Goal: Information Seeking & Learning: Learn about a topic

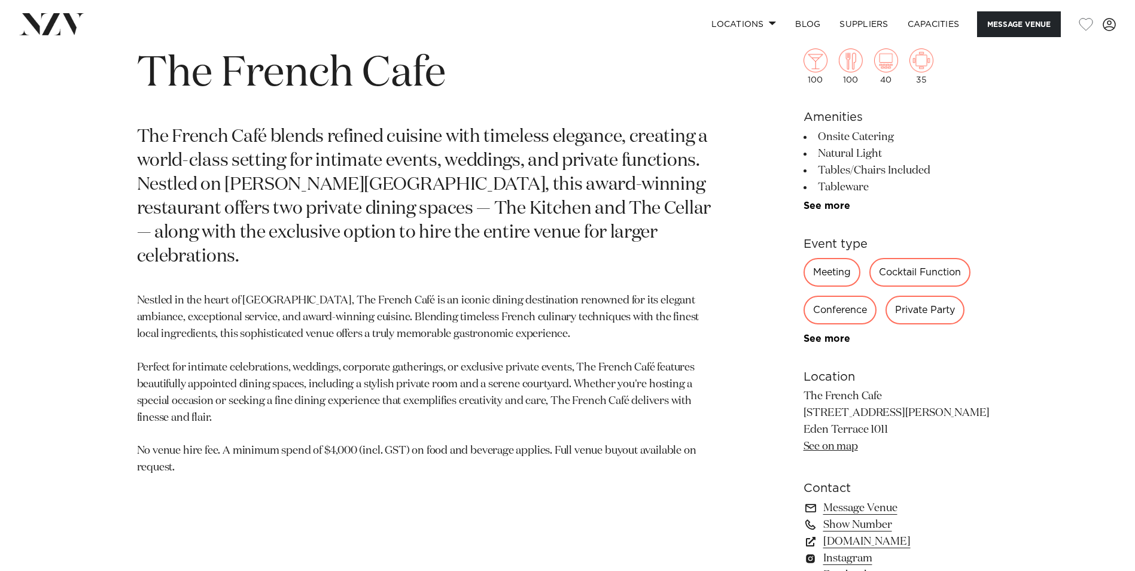
scroll to position [658, 0]
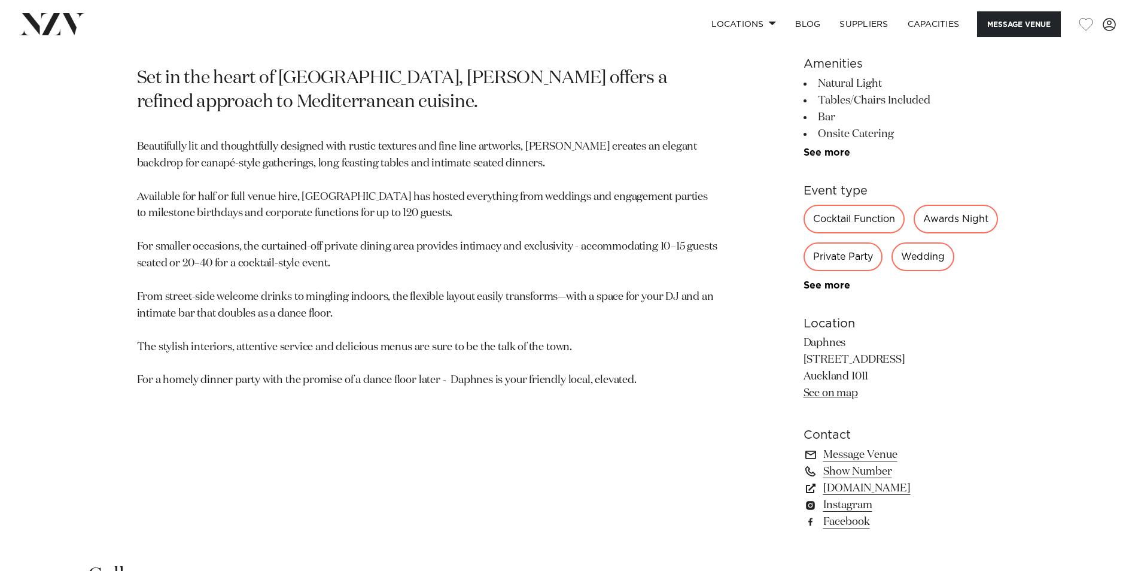
scroll to position [658, 0]
drag, startPoint x: 476, startPoint y: 246, endPoint x: 696, endPoint y: 246, distance: 219.5
click at [696, 246] on p "Beautifully lit and thoughtfully designed with rustic textures and fine line ar…" at bounding box center [427, 263] width 581 height 250
click at [147, 263] on p "Beautifully lit and thoughtfully designed with rustic textures and fine line ar…" at bounding box center [427, 263] width 581 height 250
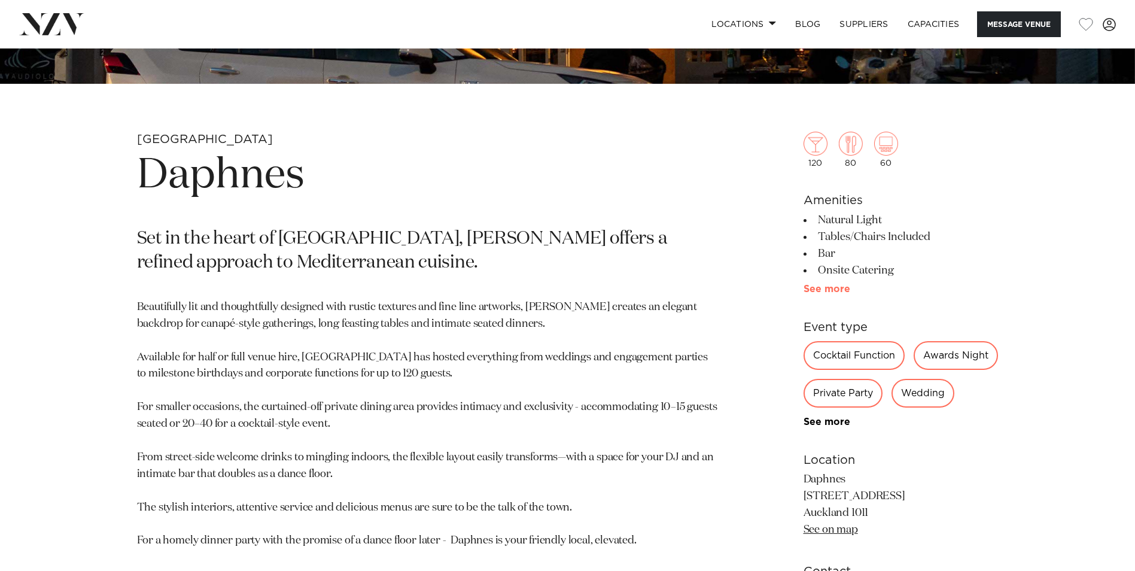
scroll to position [479, 0]
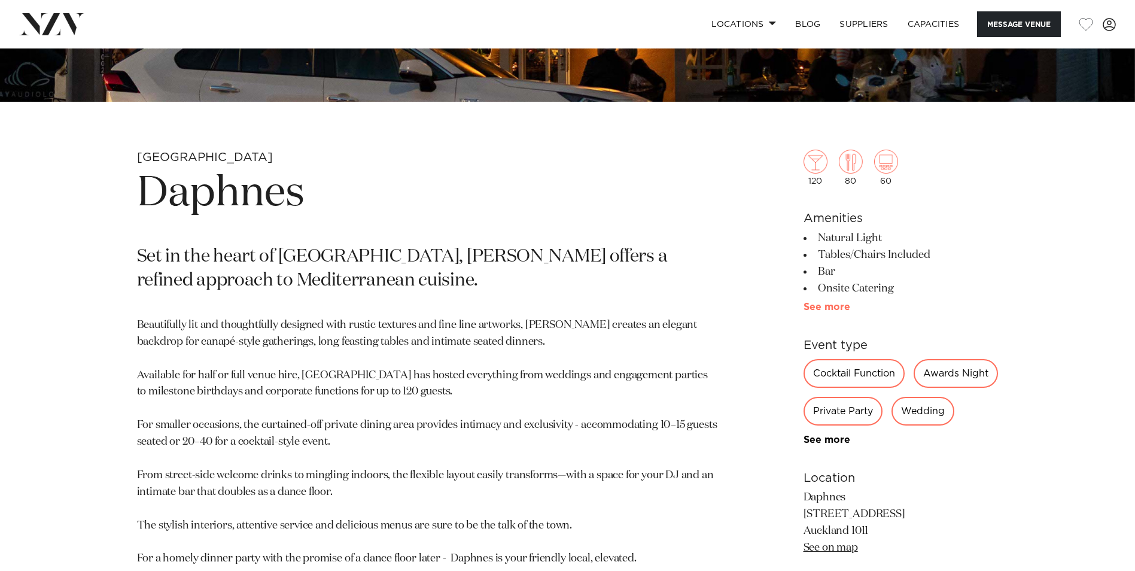
click at [828, 306] on link "See more" at bounding box center [849, 307] width 93 height 10
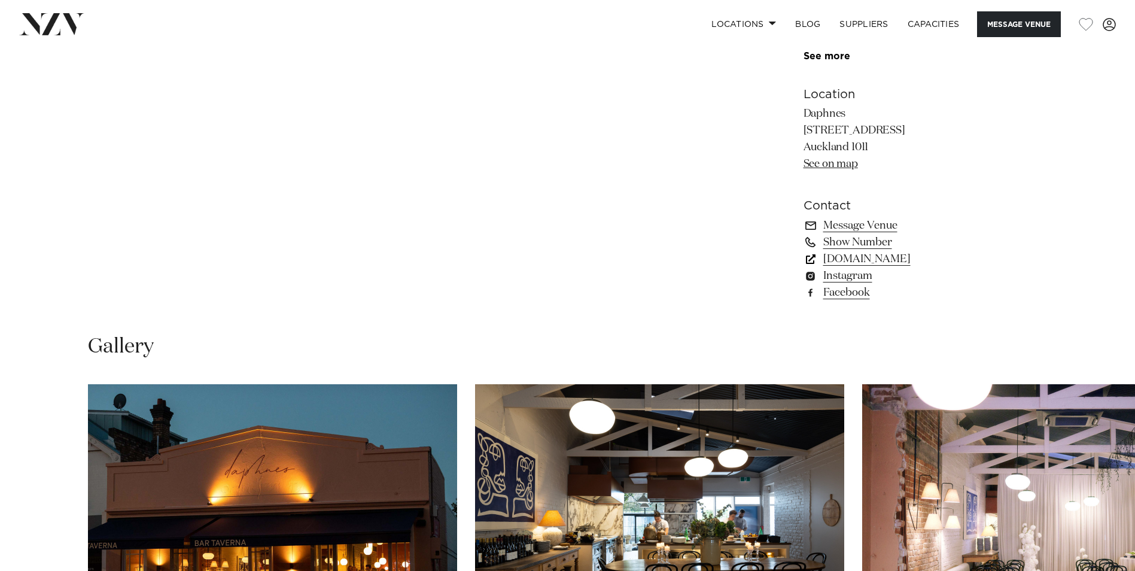
scroll to position [1017, 0]
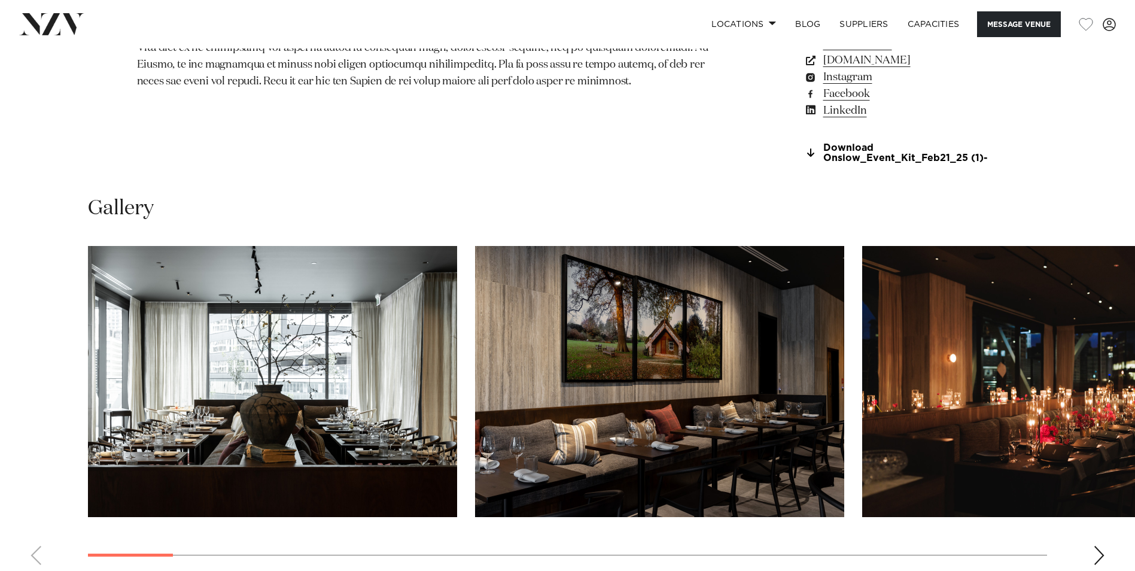
scroll to position [897, 0]
